Goal: Information Seeking & Learning: Learn about a topic

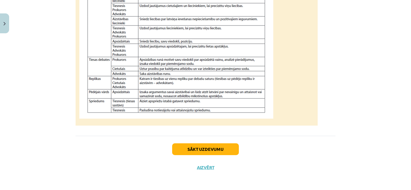
scroll to position [519, 0]
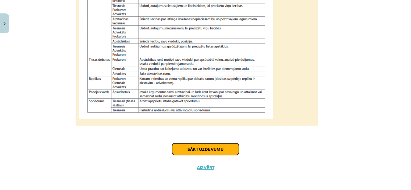
click at [222, 150] on button "Sākt uzdevumu" at bounding box center [205, 150] width 67 height 12
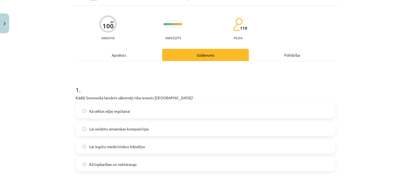
scroll to position [0, 0]
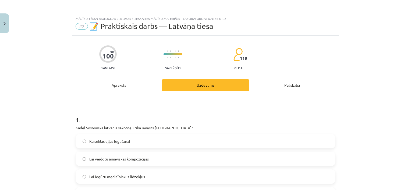
click at [119, 81] on div "Apraksts" at bounding box center [119, 85] width 87 height 12
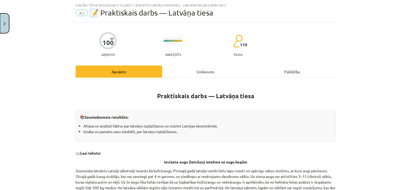
click at [5, 28] on button "Close" at bounding box center [4, 23] width 9 height 20
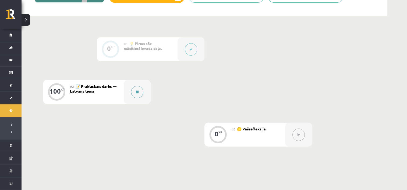
click at [134, 88] on button at bounding box center [137, 92] width 12 height 12
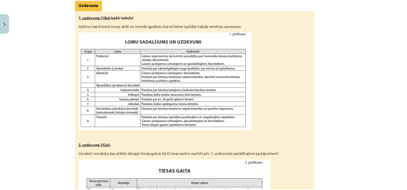
scroll to position [296, 0]
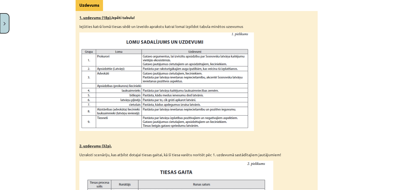
click at [4, 20] on button "Close" at bounding box center [4, 23] width 9 height 20
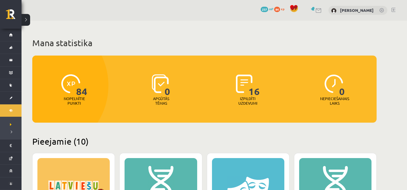
scroll to position [134, 0]
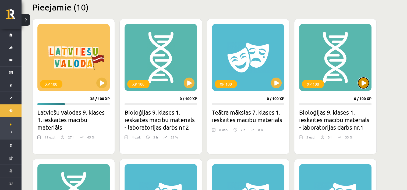
click at [366, 81] on button at bounding box center [363, 83] width 11 height 11
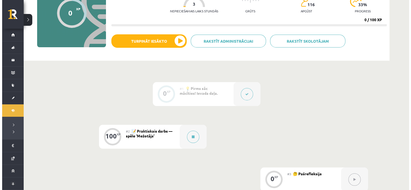
scroll to position [108, 0]
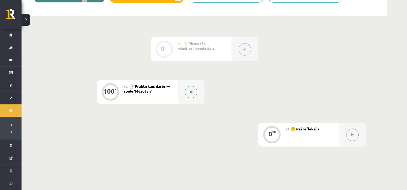
click at [183, 85] on div at bounding box center [190, 92] width 27 height 24
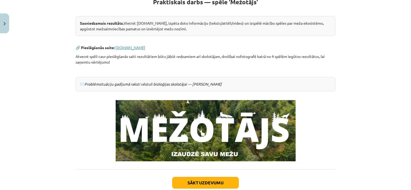
click at [128, 48] on link "www.mezotajs.lv" at bounding box center [130, 47] width 30 height 5
